Goal: Answer question/provide support

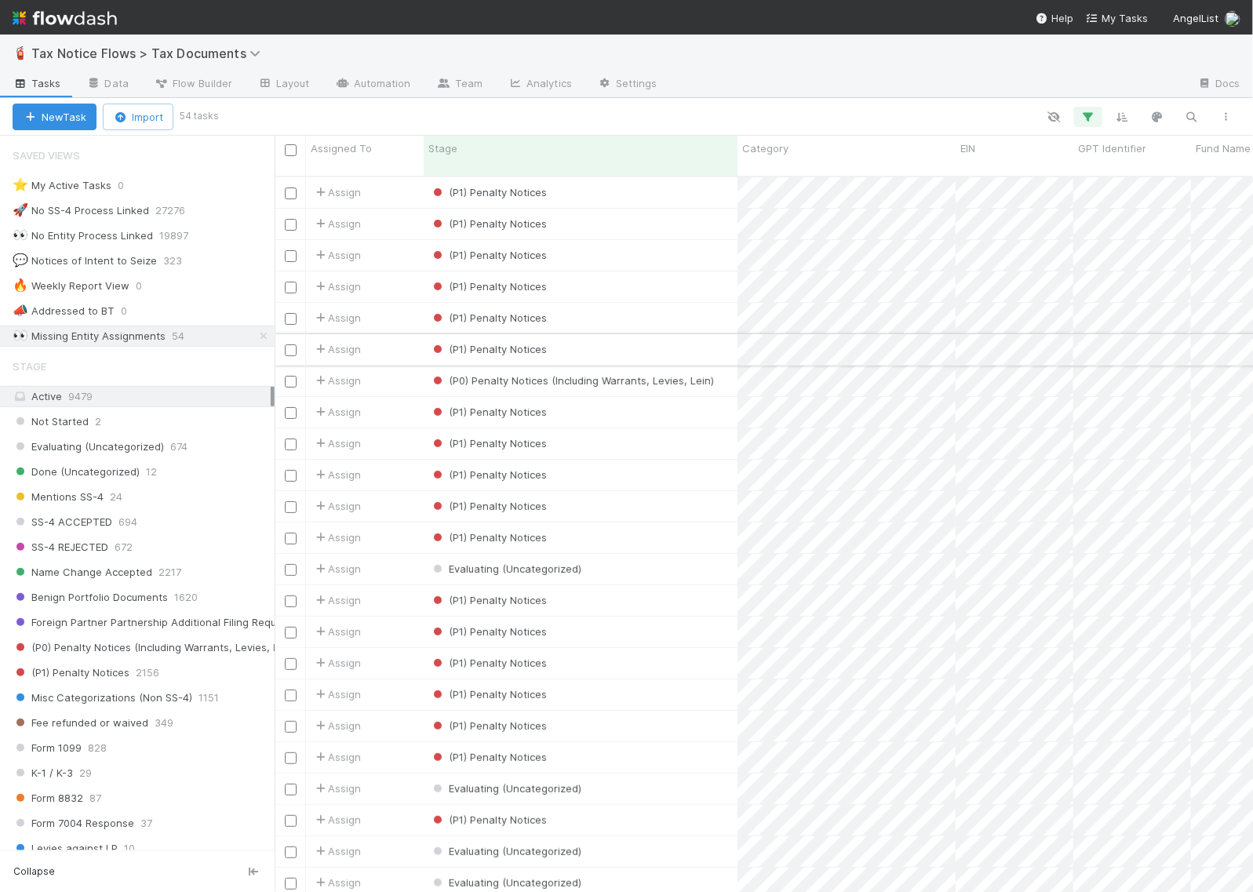
scroll to position [714, 964]
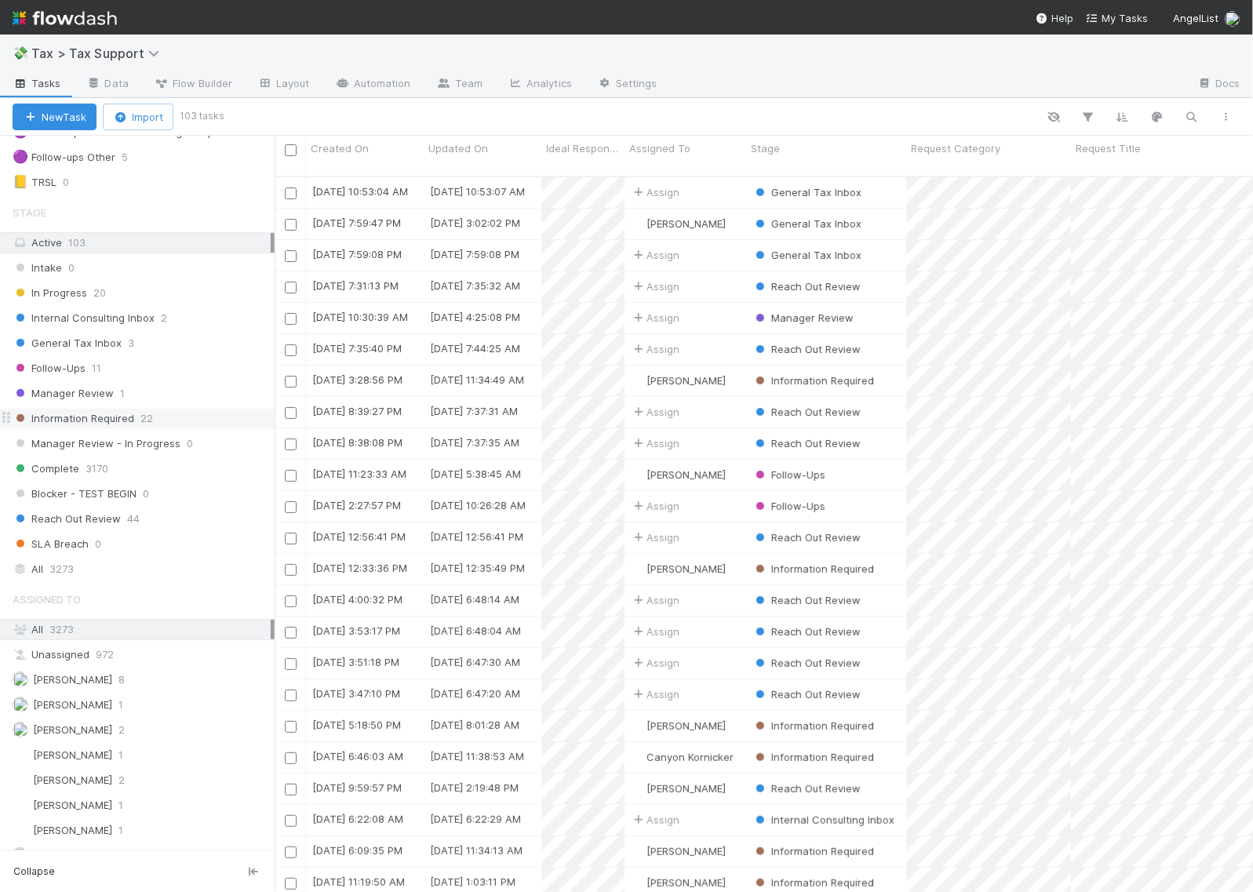
scroll to position [294, 0]
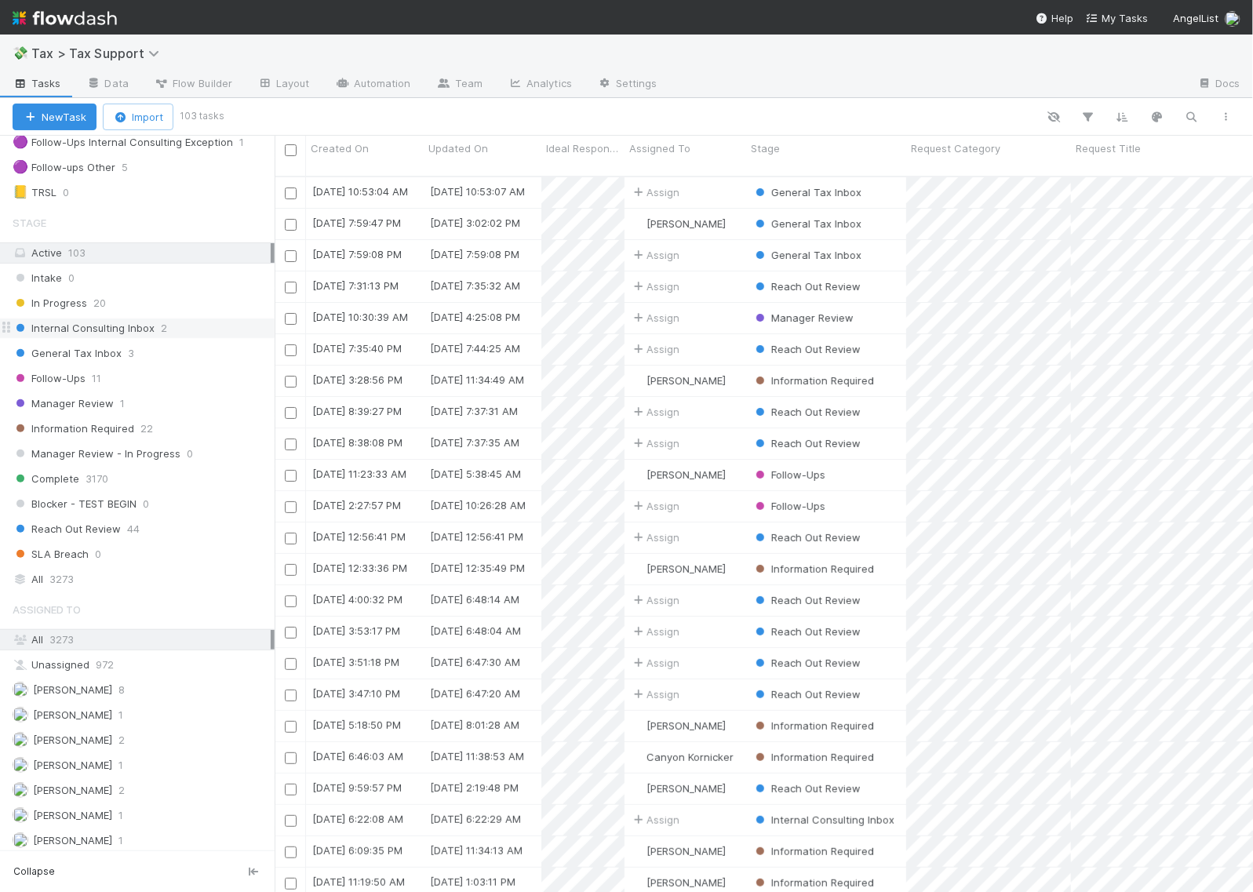
click at [149, 331] on span "Internal Consulting Inbox" at bounding box center [84, 329] width 142 height 20
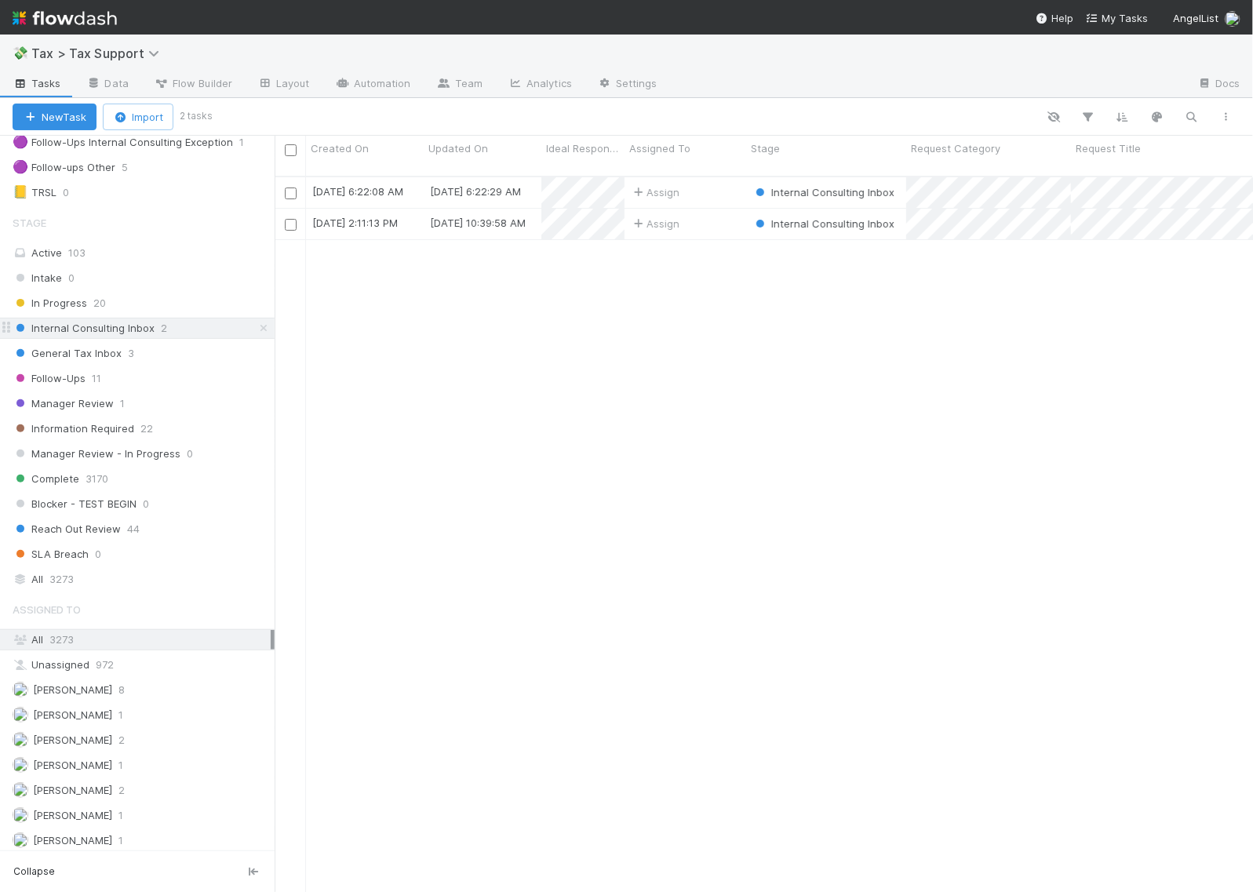
scroll to position [714, 964]
click at [122, 387] on div "Follow-Ups 11" at bounding box center [144, 379] width 262 height 20
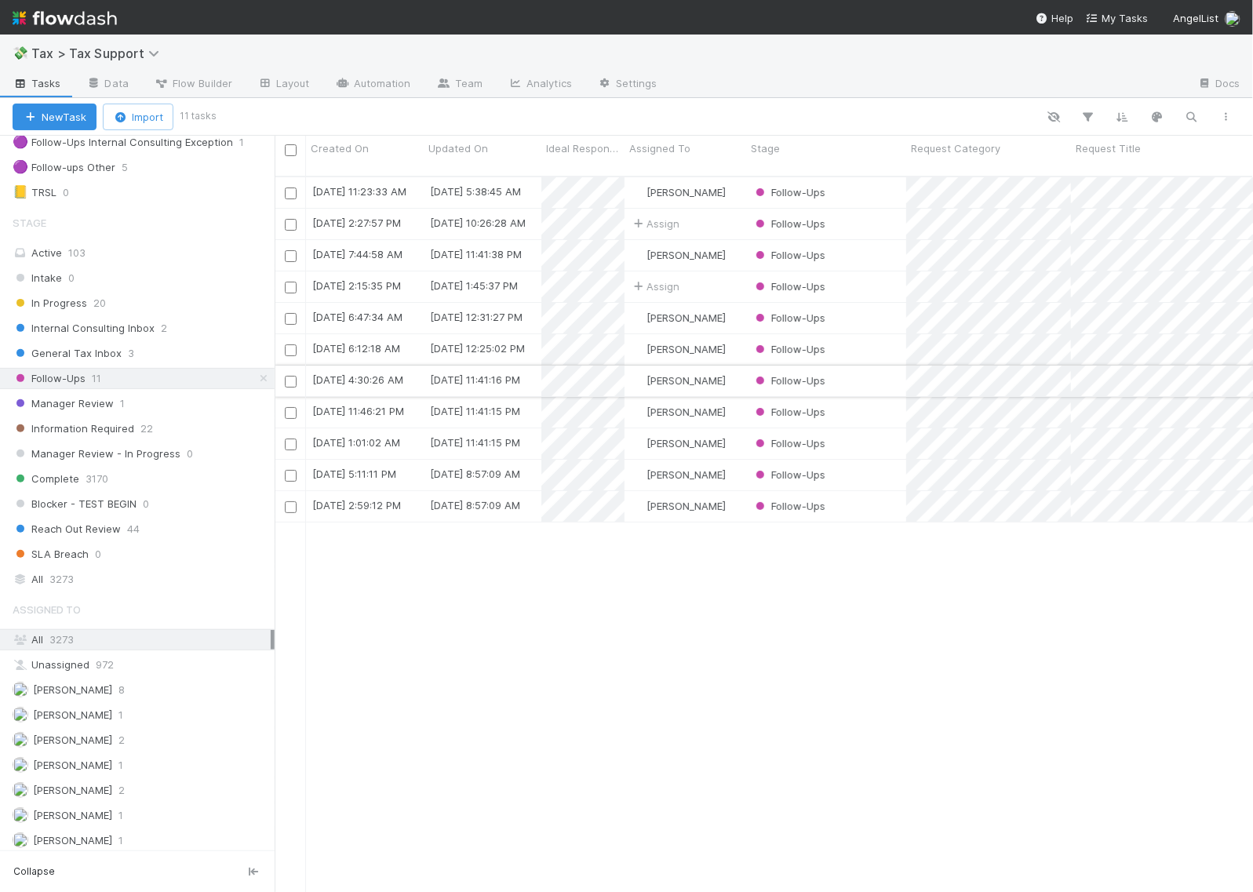
scroll to position [714, 964]
click at [727, 336] on div "Archit Dhar" at bounding box center [686, 349] width 122 height 31
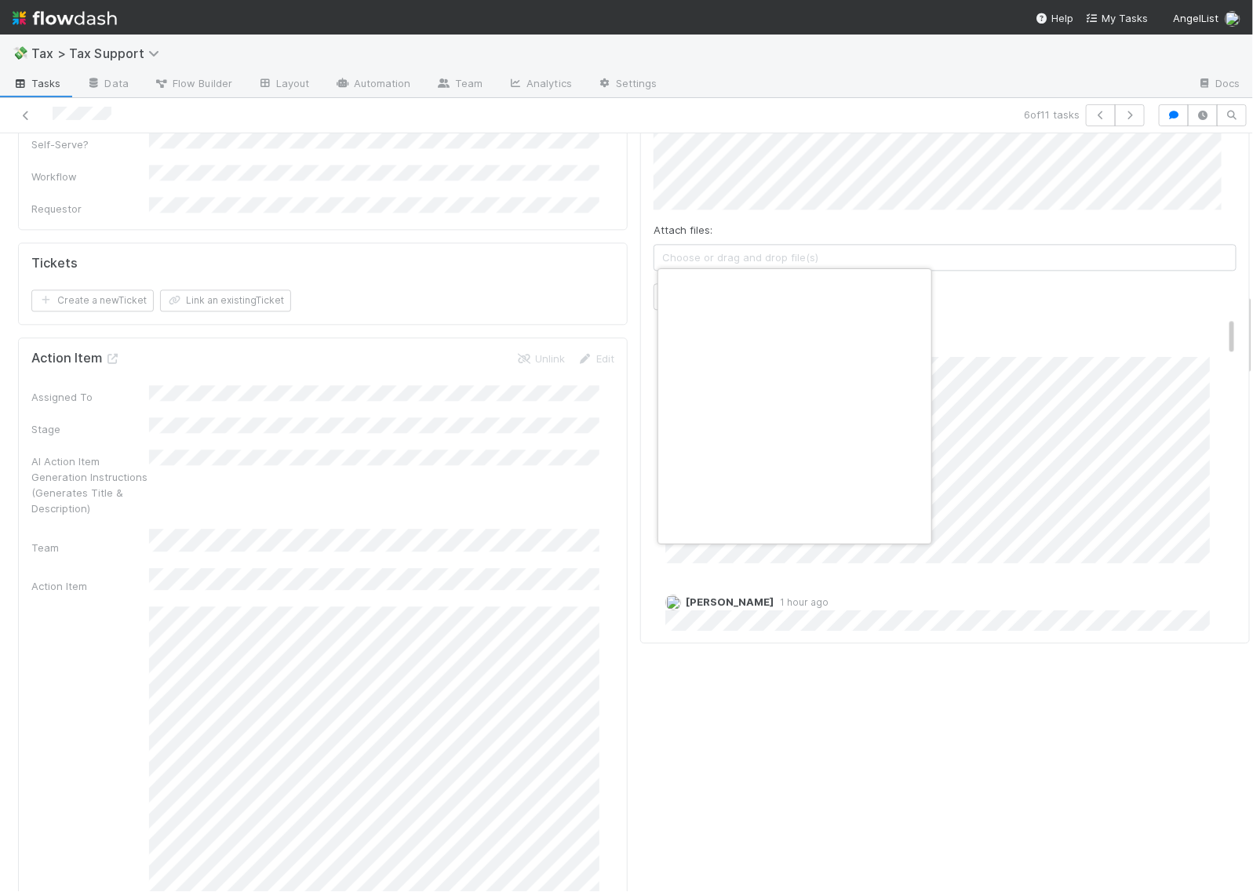
scroll to position [0, 9]
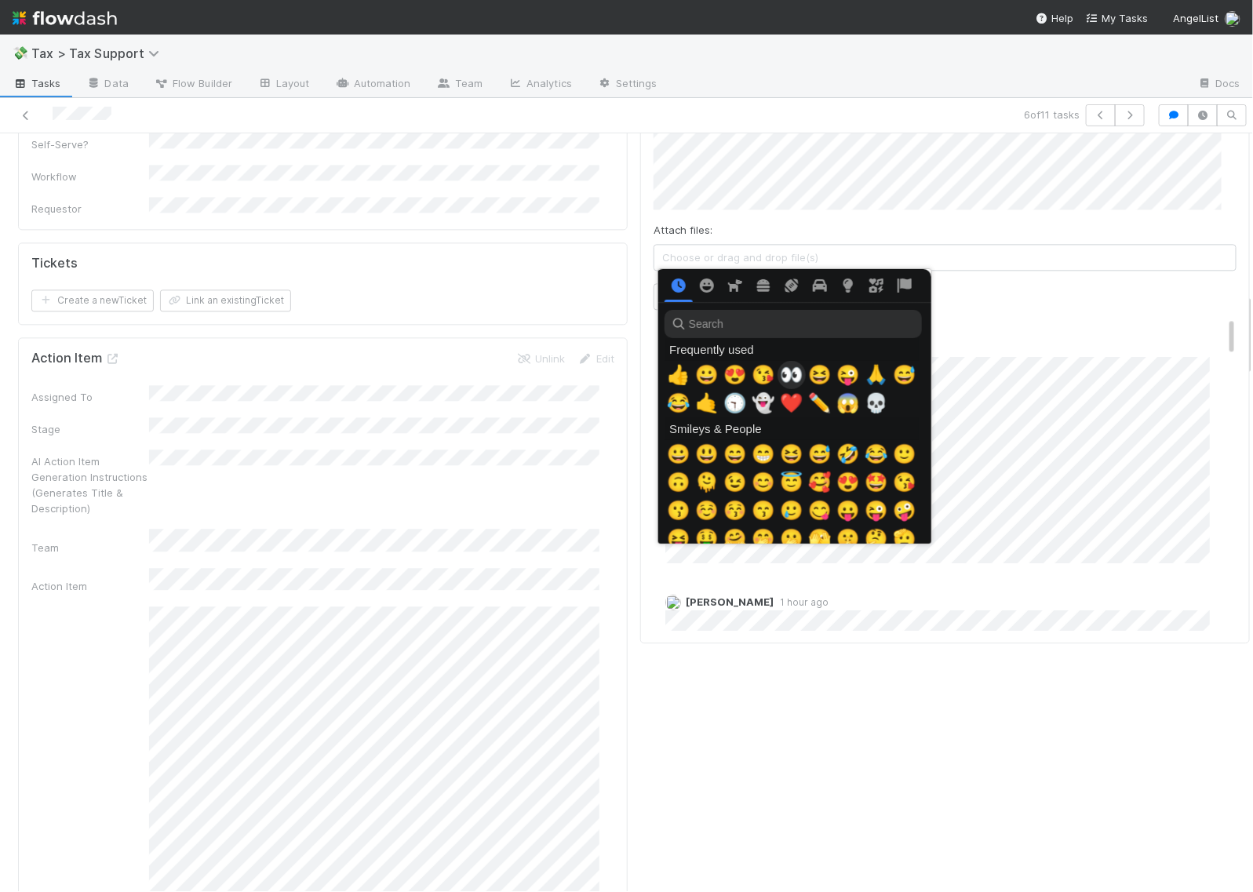
click at [789, 370] on span "👀" at bounding box center [792, 375] width 24 height 22
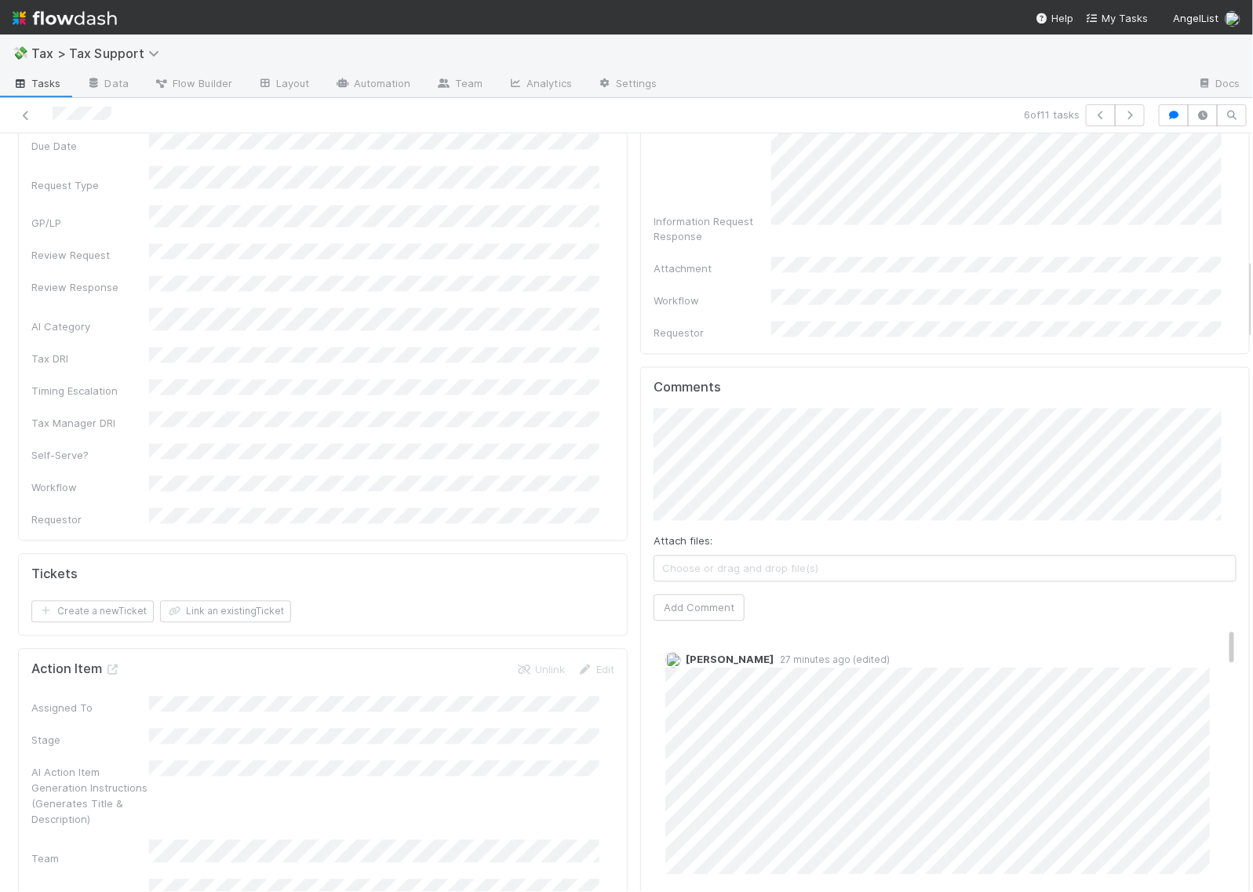
scroll to position [1177, 0]
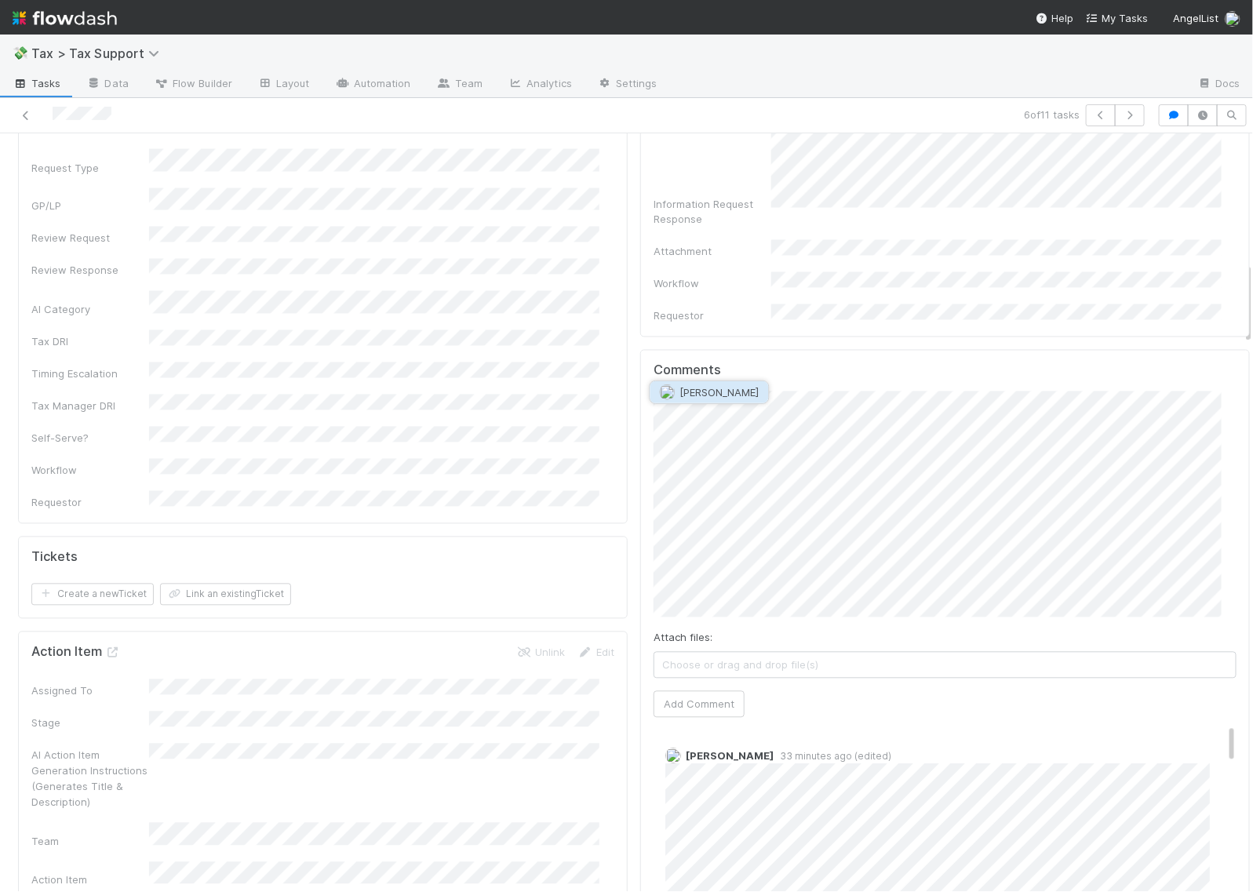
click at [669, 394] on img "button" at bounding box center [668, 393] width 16 height 16
click at [685, 691] on button "Add Comment" at bounding box center [699, 704] width 91 height 27
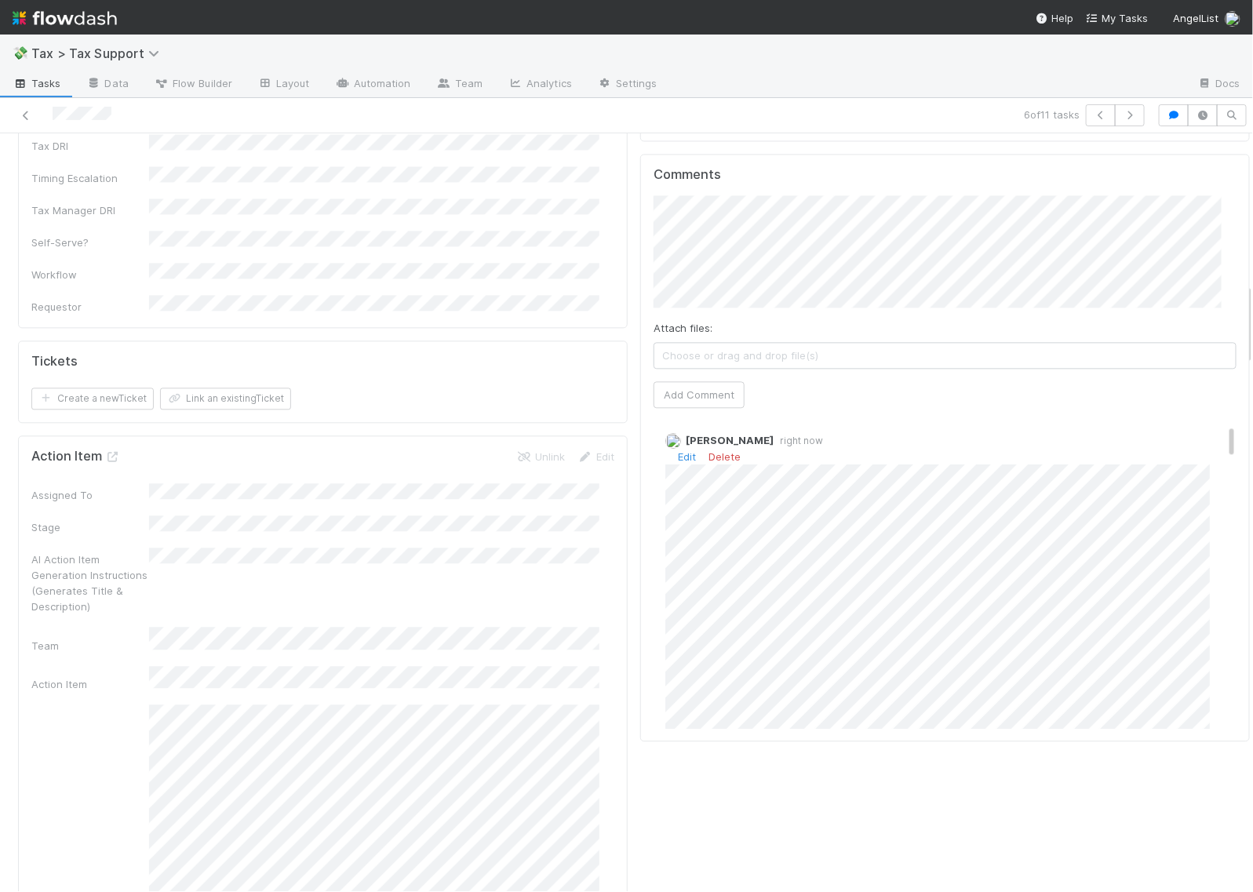
scroll to position [0, 0]
click at [679, 457] on link "Edit" at bounding box center [687, 463] width 18 height 13
click at [678, 441] on link "Edit" at bounding box center [687, 447] width 18 height 13
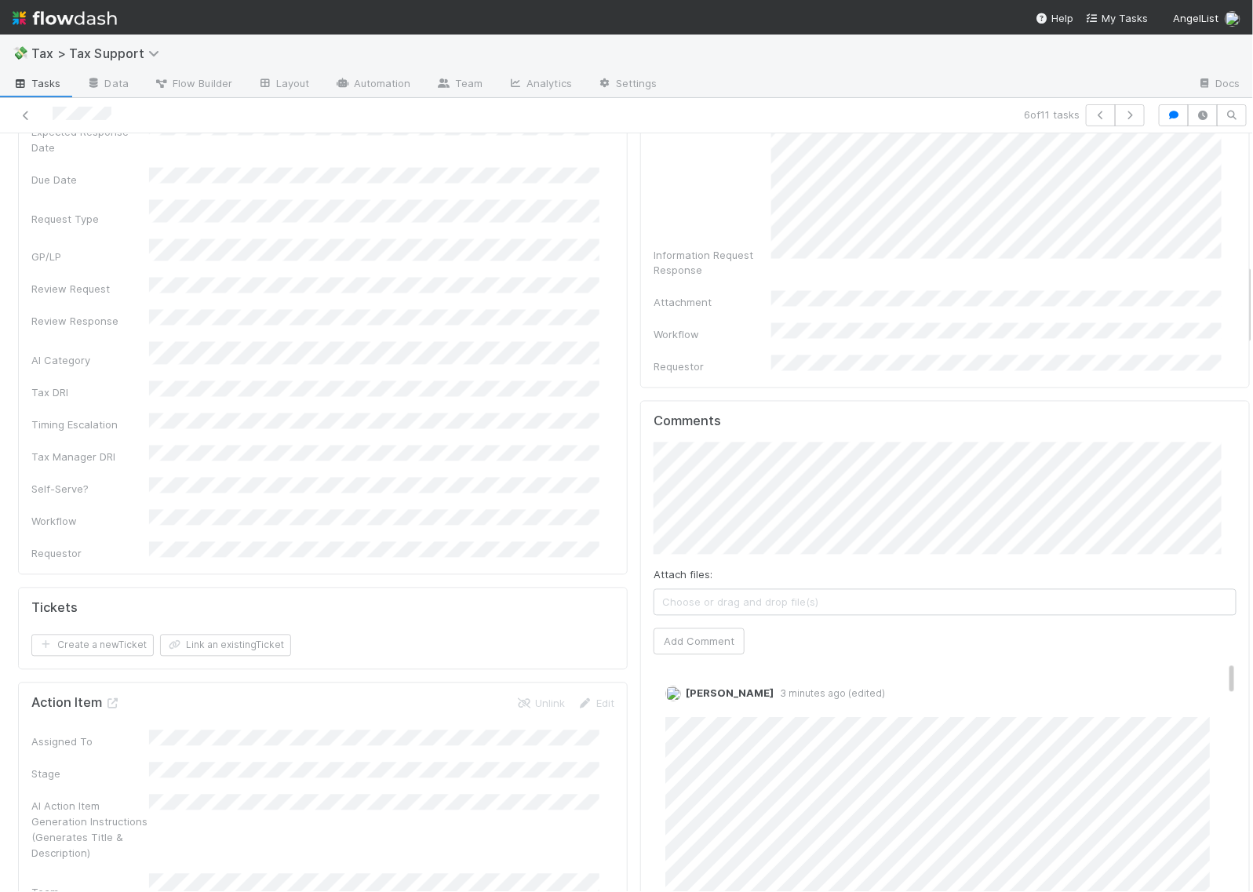
scroll to position [1079, 0]
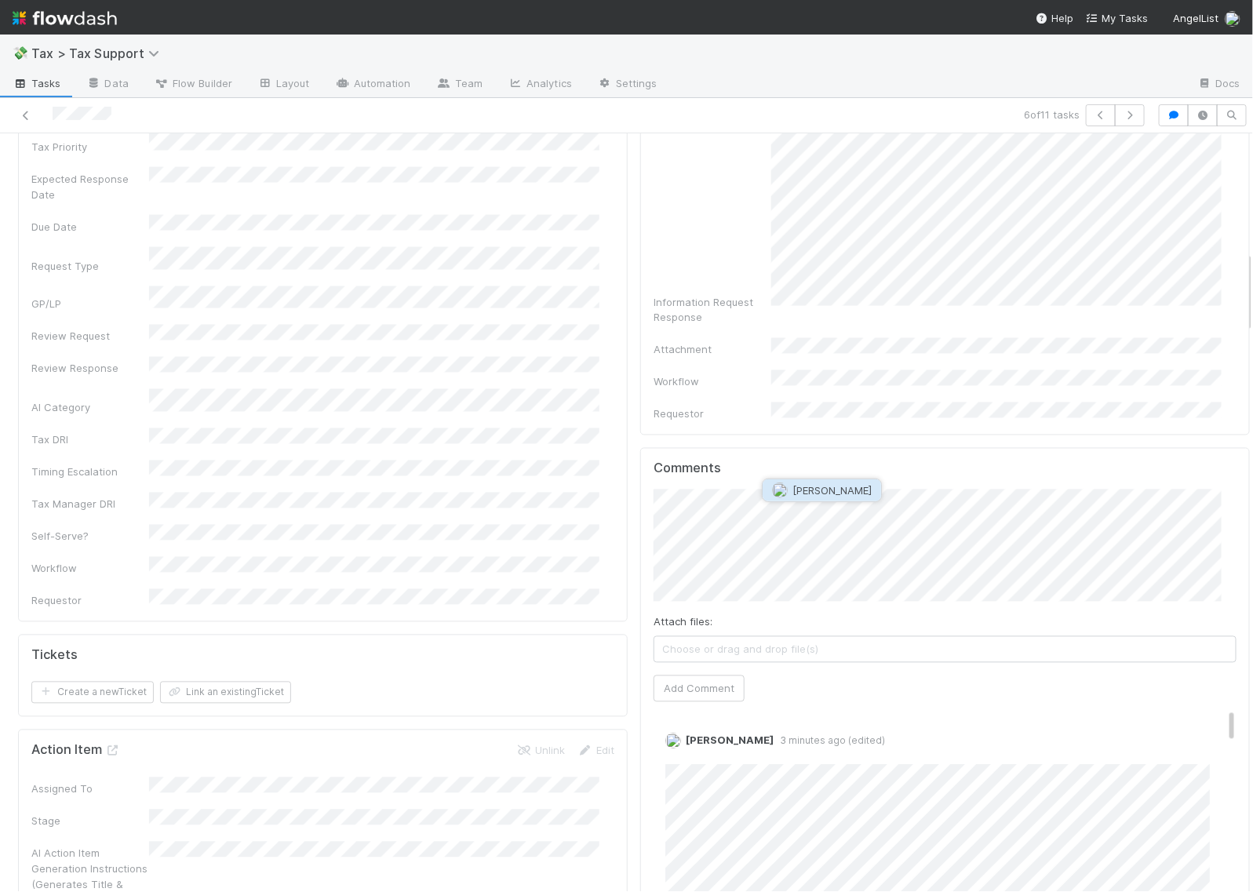
click at [794, 493] on span "Archit Dhar" at bounding box center [832, 490] width 79 height 13
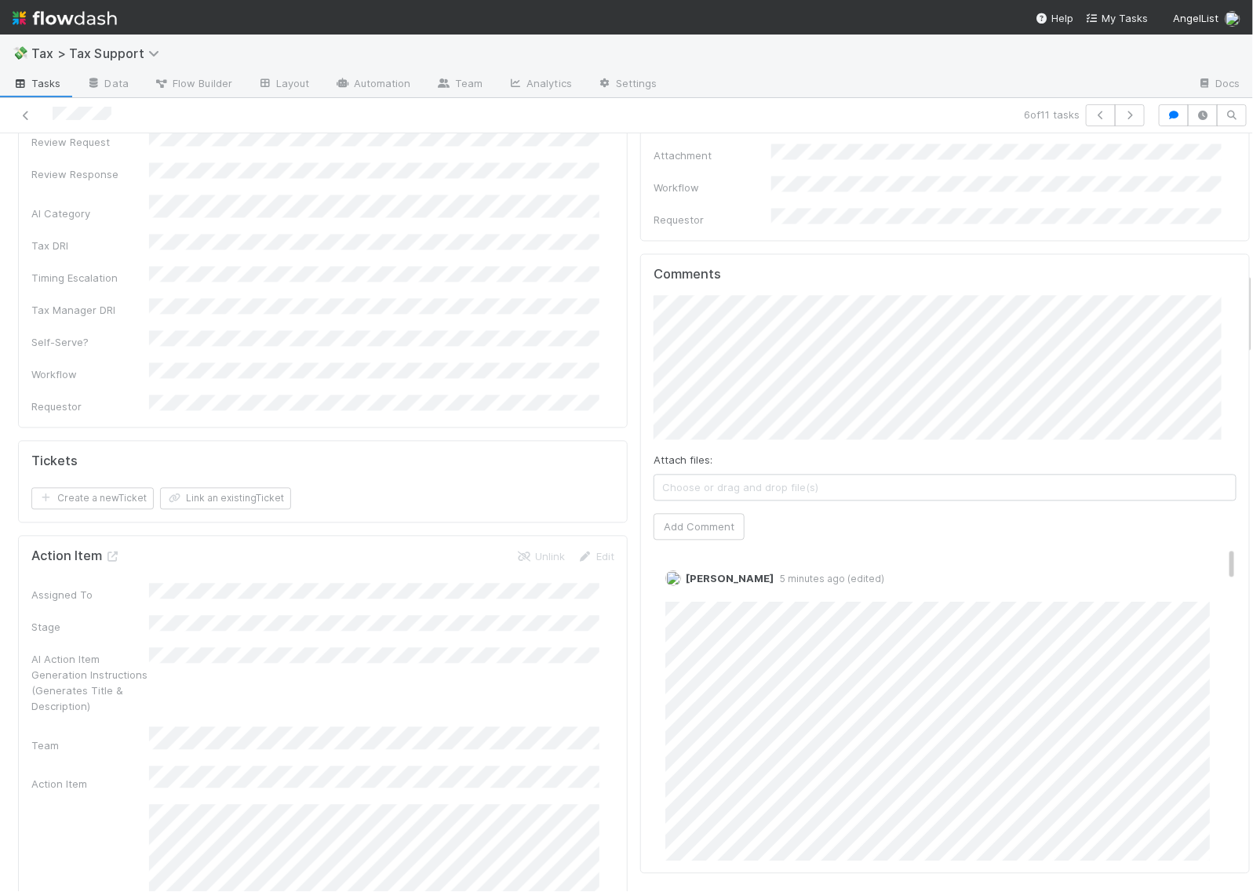
scroll to position [1275, 0]
click at [694, 527] on button "Add Comment" at bounding box center [699, 540] width 91 height 27
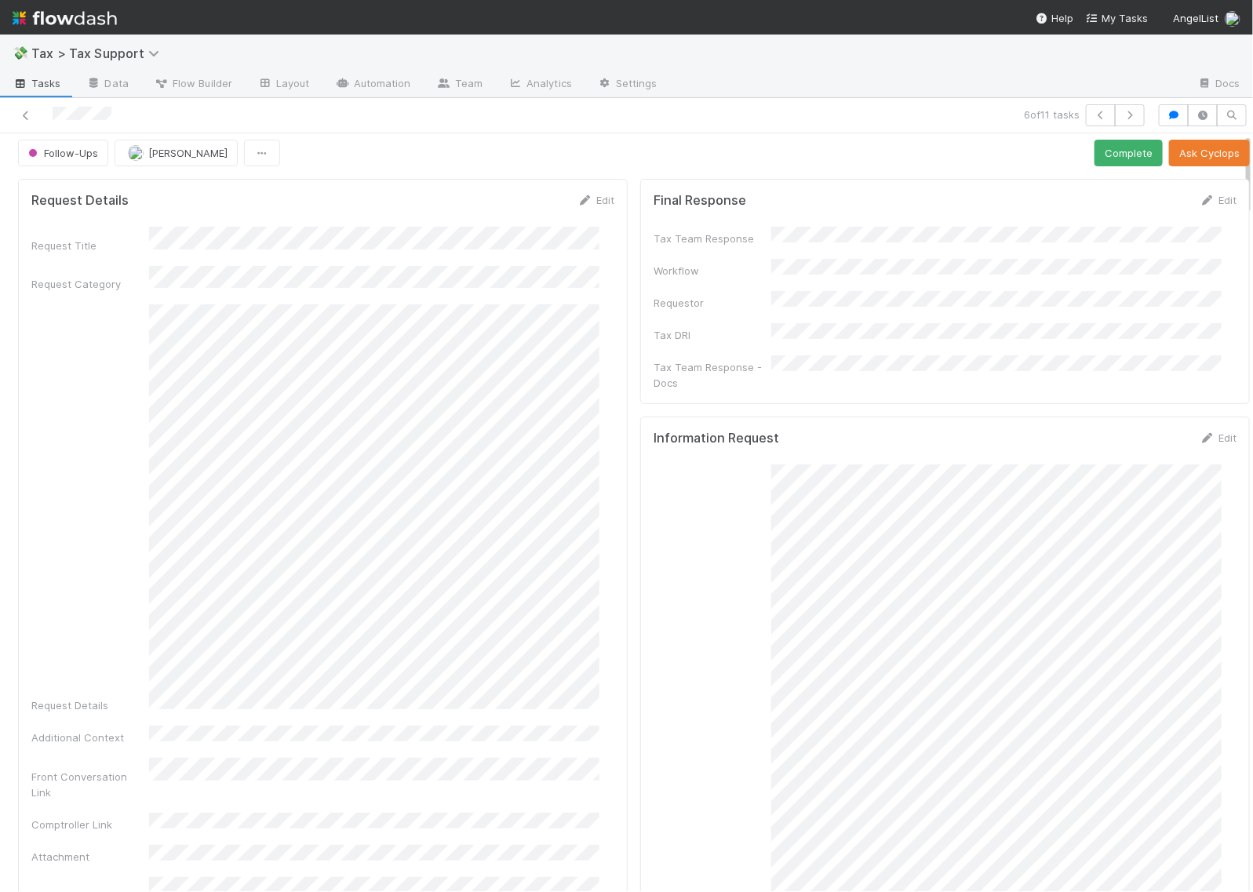
scroll to position [0, 0]
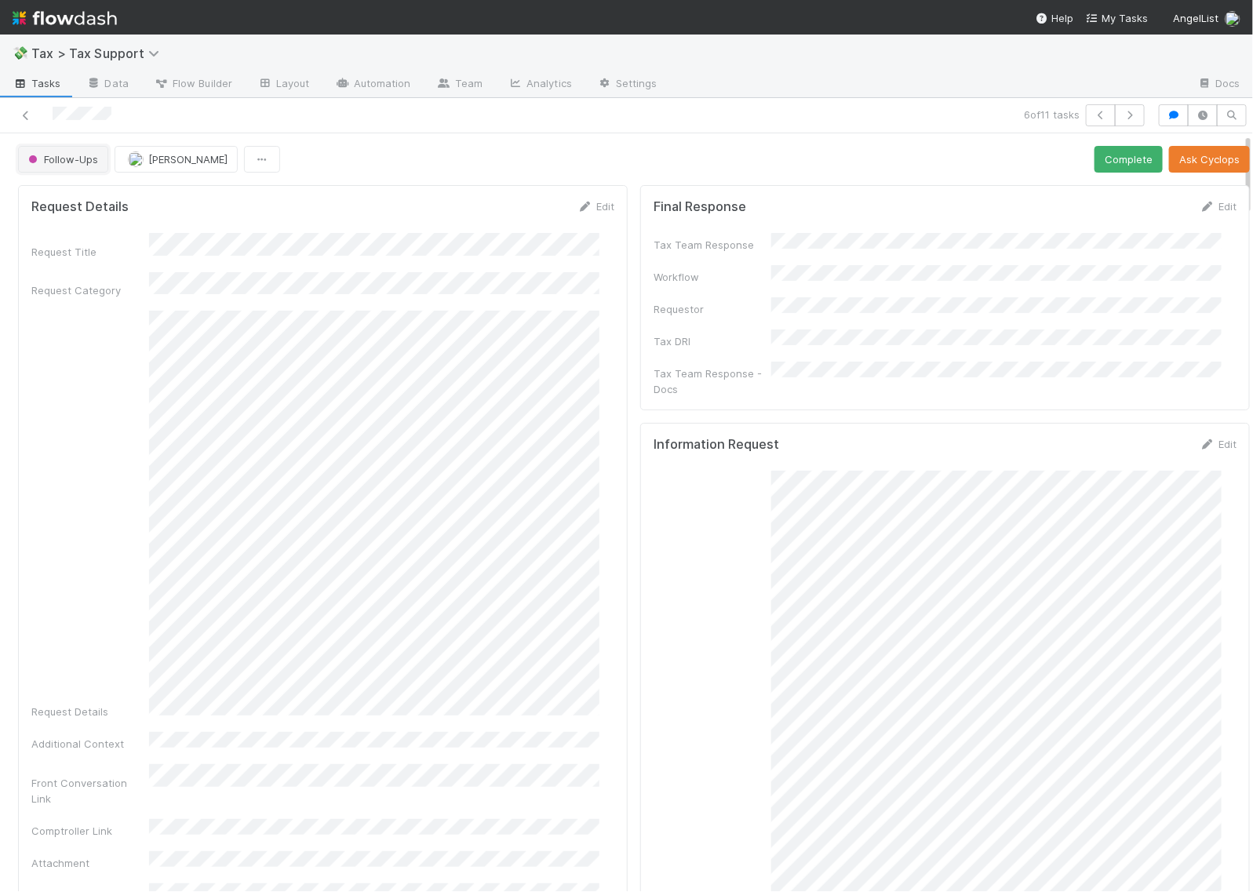
click at [61, 162] on span "Follow-Ups" at bounding box center [61, 159] width 73 height 13
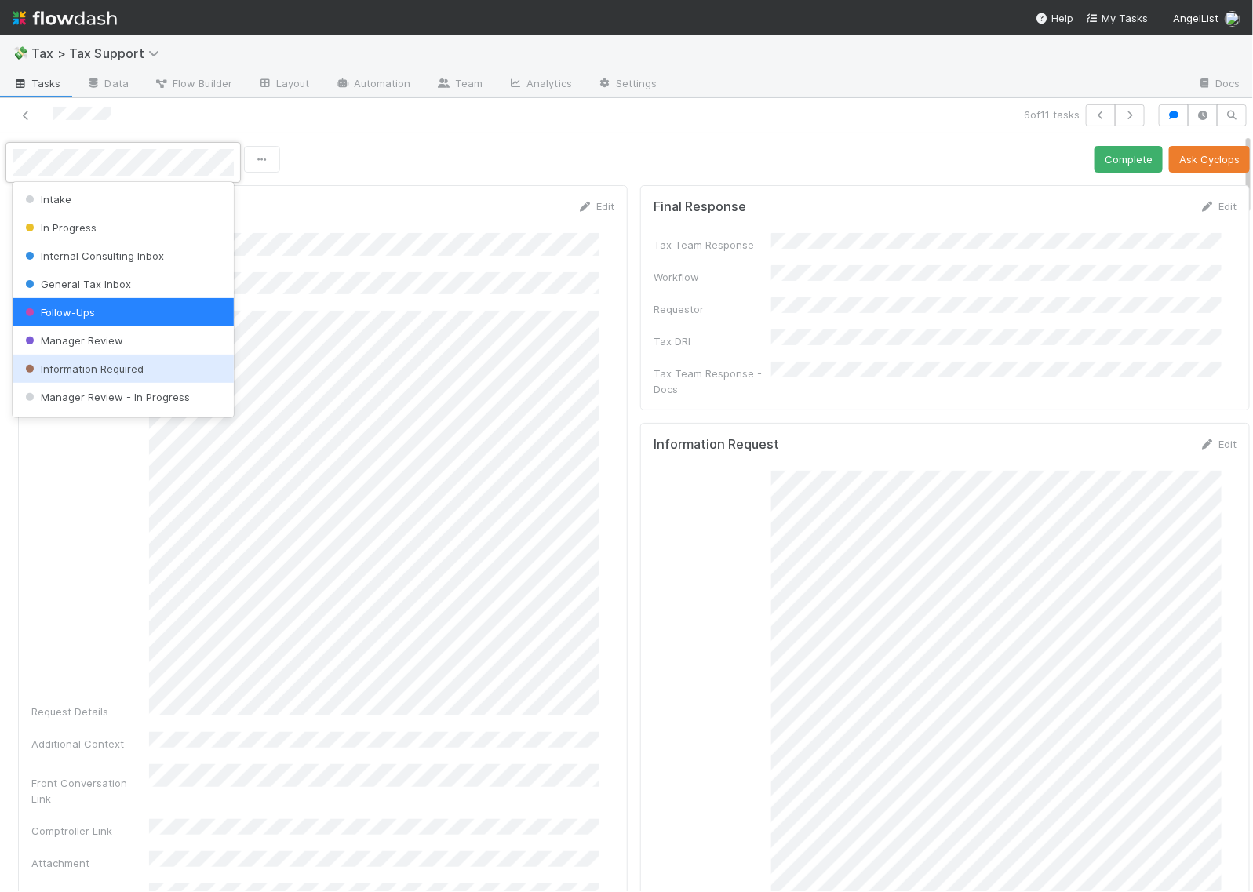
click at [85, 374] on span "Information Required" at bounding box center [83, 369] width 122 height 13
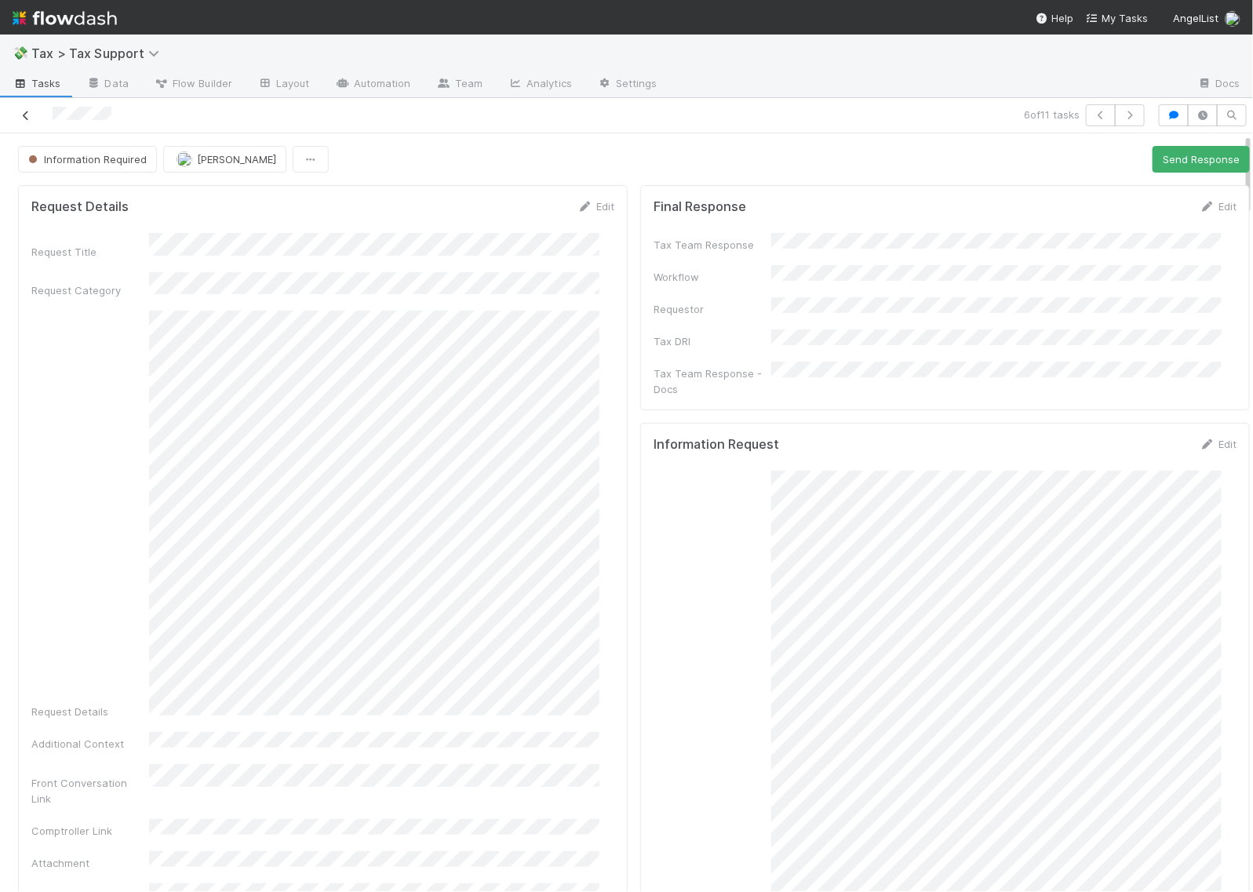
click at [24, 112] on icon at bounding box center [26, 116] width 16 height 10
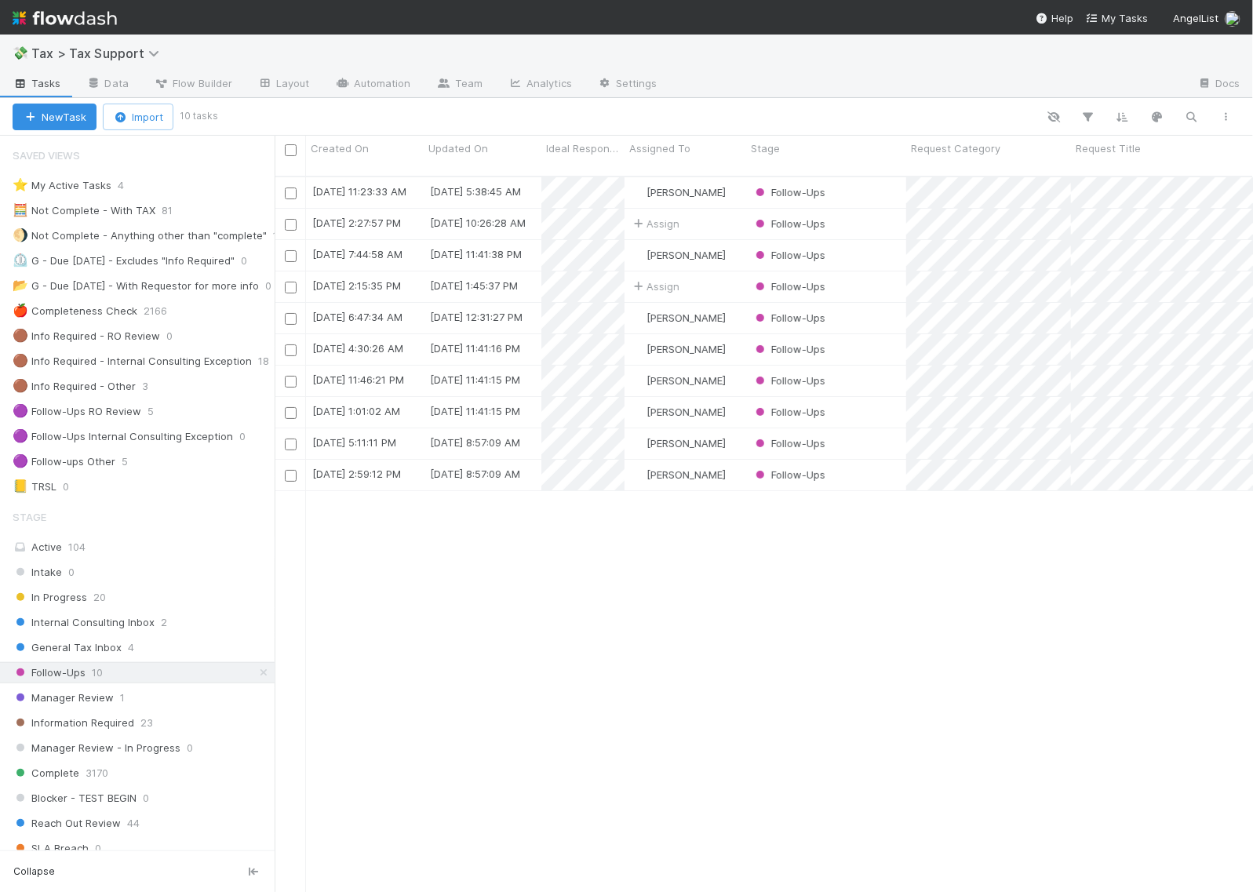
scroll to position [714, 964]
click at [167, 632] on div "Internal Consulting Inbox 2" at bounding box center [144, 623] width 262 height 20
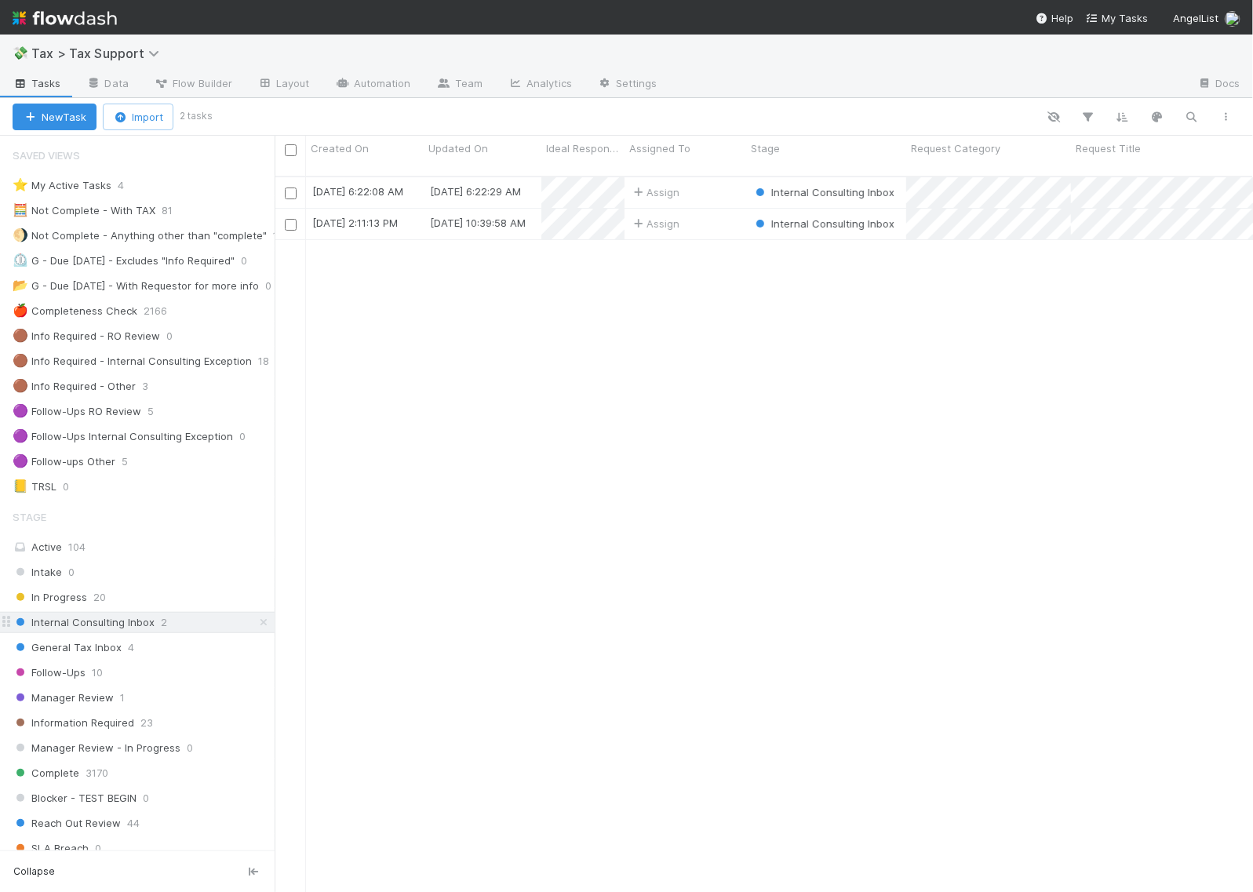
scroll to position [714, 964]
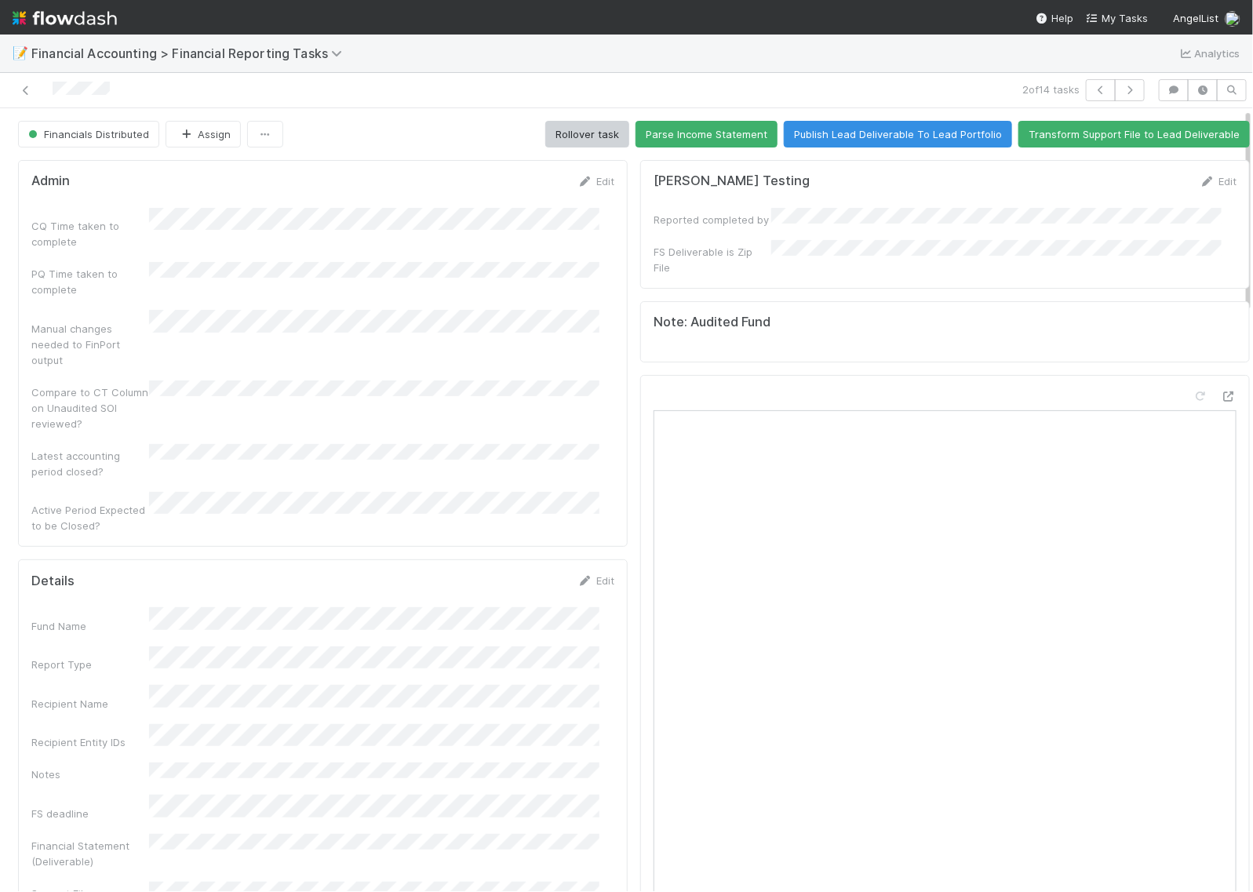
scroll to position [98, 0]
